Goal: Transaction & Acquisition: Purchase product/service

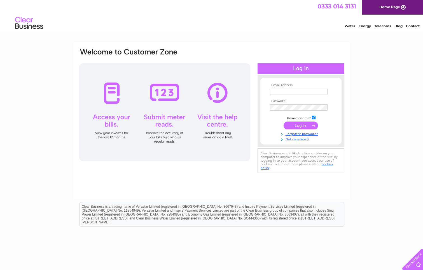
type input "collette@ladybanktyres.co.uk"
click at [303, 127] on input "submit" at bounding box center [301, 125] width 34 height 8
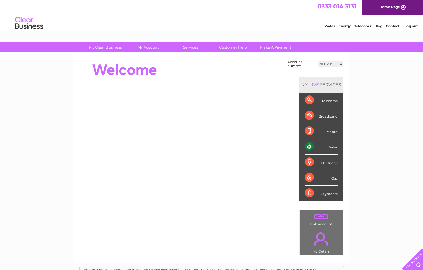
click at [341, 63] on select "900299 901822 902219 902244 30316018" at bounding box center [331, 64] width 26 height 7
select select "30316018"
click at [318, 61] on select "900299 901822 902219 902244 30316018" at bounding box center [331, 64] width 26 height 7
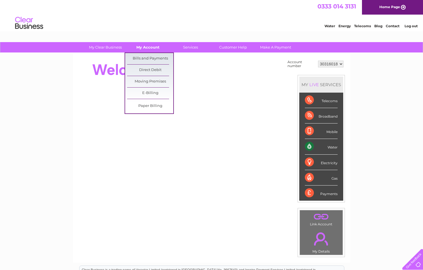
click at [145, 47] on link "My Account" at bounding box center [148, 47] width 46 height 10
drag, startPoint x: 145, startPoint y: 55, endPoint x: 147, endPoint y: 59, distance: 4.3
click at [145, 55] on link "Bills and Payments" at bounding box center [150, 58] width 46 height 11
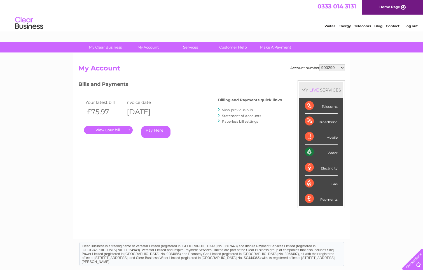
click at [343, 68] on select "900299 901822 902219 902244 30316018" at bounding box center [333, 67] width 26 height 7
select select "30316018"
click at [320, 64] on select "900299 901822 902219 902244 30316018" at bounding box center [333, 67] width 26 height 7
click at [150, 130] on link "Pay Here" at bounding box center [155, 132] width 29 height 12
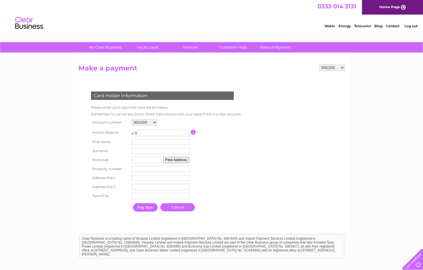
click at [155, 123] on select "900299 901822 902219 902244 30316018" at bounding box center [145, 122] width 26 height 7
select select "30316018"
click at [132, 119] on select "900299 901822 902219 902244 30316018" at bounding box center [145, 122] width 26 height 7
click at [149, 208] on input "Pay Now" at bounding box center [145, 207] width 25 height 8
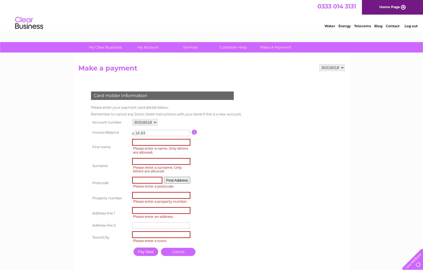
click at [143, 141] on input "text" at bounding box center [161, 142] width 58 height 7
type input "[PERSON_NAME]"
type input "KY15 7JS"
type input "[STREET_ADDRESS]"
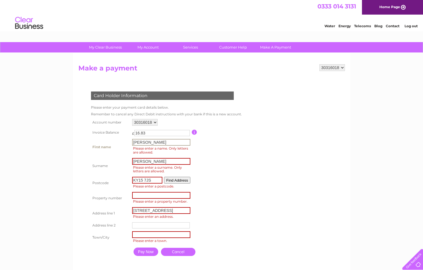
type input "Cupar"
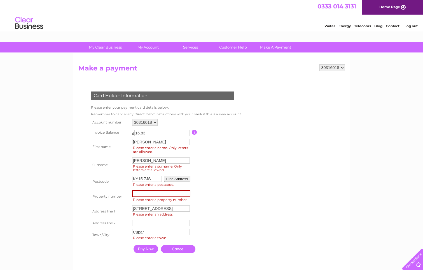
click at [148, 193] on input "number" at bounding box center [161, 193] width 58 height 7
type input "58"
click at [153, 142] on input "[PERSON_NAME]" at bounding box center [161, 142] width 58 height 7
click at [236, 181] on table "Account number 900299 901822 902219 902244 30316018 Invoice Balance £ 16.83" at bounding box center [165, 186] width 151 height 138
drag, startPoint x: 149, startPoint y: 142, endPoint x: 123, endPoint y: 143, distance: 26.1
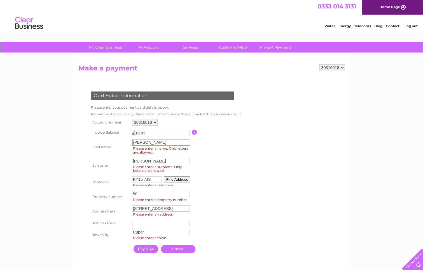
click at [126, 142] on tr "First name [PERSON_NAME] First name Please enter a name. Only letters are allow…" at bounding box center [166, 146] width 153 height 19
type input "Ladybank Tyres Ltd"
drag, startPoint x: 153, startPoint y: 161, endPoint x: 148, endPoint y: 161, distance: 5.3
click at [148, 161] on input "[PERSON_NAME]" at bounding box center [161, 160] width 58 height 7
drag, startPoint x: 148, startPoint y: 161, endPoint x: 127, endPoint y: 160, distance: 21.3
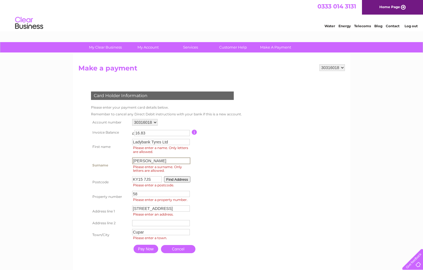
click at [127, 160] on tr "Surname [GEOGRAPHIC_DATA] Surname Please enter a surname. Only letters are allo…" at bounding box center [166, 165] width 153 height 19
type input "K"
type input "Ladybank Tyres"
click at [149, 250] on input "Pay Now" at bounding box center [146, 248] width 25 height 8
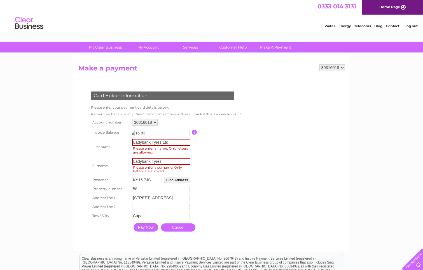
click at [166, 161] on input "Ladybank Tyres" at bounding box center [161, 161] width 58 height 7
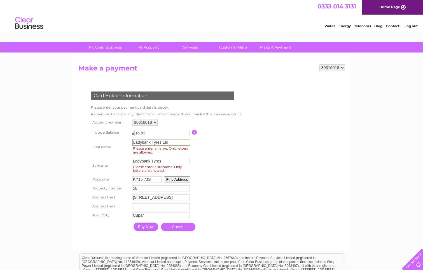
drag, startPoint x: 172, startPoint y: 142, endPoint x: 110, endPoint y: 144, distance: 62.0
click at [111, 144] on tr "First name Ladybank Tyres Ltd First name Please enter a name. Only letters are …" at bounding box center [166, 146] width 153 height 19
type input "[PERSON_NAME]"
click at [137, 161] on input "Ladybank Tyres" at bounding box center [161, 160] width 58 height 7
drag, startPoint x: 163, startPoint y: 161, endPoint x: 121, endPoint y: 158, distance: 42.4
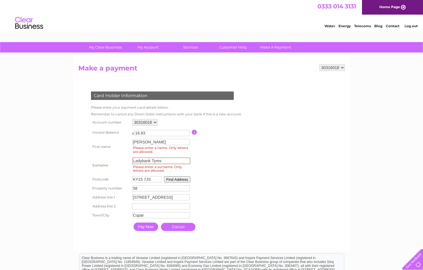
click at [122, 158] on tr "Surname Ladybank Tyres Surname Please enter a surname. Only letters are allowed." at bounding box center [166, 165] width 153 height 19
click at [135, 161] on input "Fgasan" at bounding box center [161, 160] width 58 height 7
click at [210, 159] on table "Account number 900299 901822 902219 902244 30316018 Invoice Balance £ 16.83" at bounding box center [166, 175] width 153 height 116
click at [143, 160] on input "[PERSON_NAME]" at bounding box center [161, 160] width 58 height 7
type input "[PERSON_NAME]"
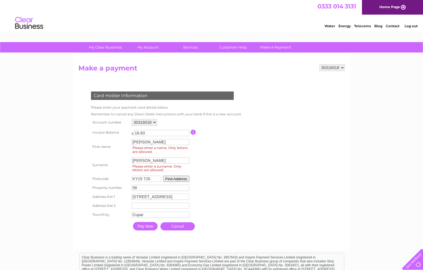
click at [146, 226] on input "Pay Now" at bounding box center [145, 226] width 25 height 8
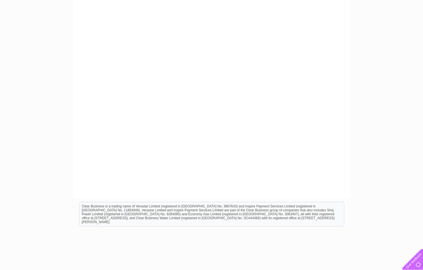
scroll to position [28, 0]
